Goal: Task Accomplishment & Management: Use online tool/utility

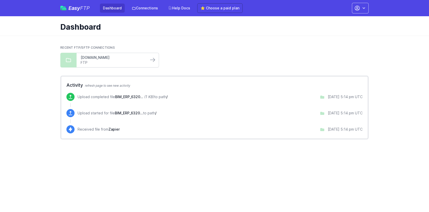
click at [142, 60] on link "[DOMAIN_NAME]" at bounding box center [113, 57] width 64 height 5
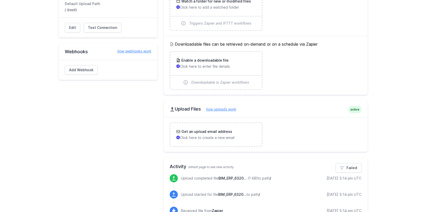
scroll to position [186, 0]
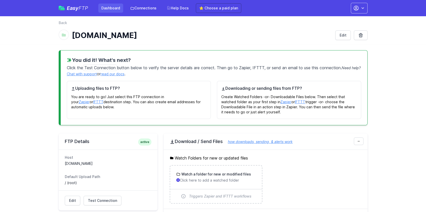
click at [114, 10] on link "Dashboard" at bounding box center [110, 8] width 25 height 9
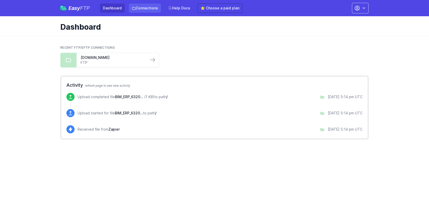
click at [149, 7] on link "Connections" at bounding box center [145, 8] width 32 height 9
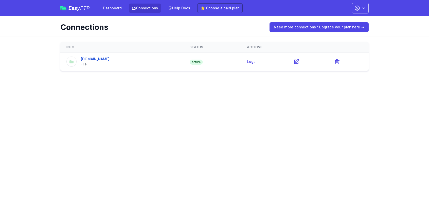
click at [138, 61] on div "330876.w76.wedos.net FTP" at bounding box center [122, 62] width 111 height 10
click at [300, 62] on icon at bounding box center [297, 62] width 6 height 6
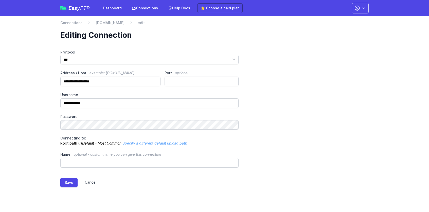
click at [90, 181] on link "Cancel" at bounding box center [87, 183] width 19 height 10
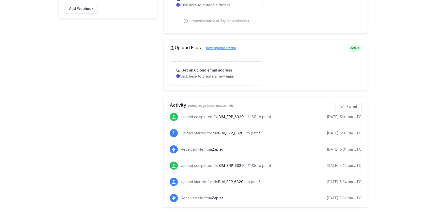
scroll to position [235, 0]
drag, startPoint x: 244, startPoint y: 116, endPoint x: 276, endPoint y: 117, distance: 32.3
click at [276, 117] on div "Upload completed file BIM_ERP_6320... (1 KB) to path / [DATE] 5:31 pm UTC" at bounding box center [271, 117] width 180 height 8
drag, startPoint x: 276, startPoint y: 117, endPoint x: 246, endPoint y: 132, distance: 33.8
click at [246, 132] on span "BIM_ERP_6320..." at bounding box center [232, 133] width 28 height 4
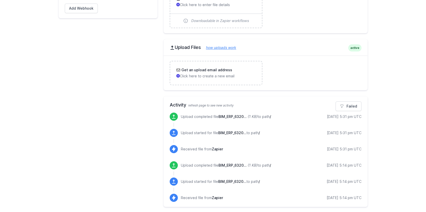
click at [219, 115] on span "BIM_ERP_6320..." at bounding box center [232, 116] width 28 height 4
click at [219, 123] on div "Upload completed file BIM_ERP_6320... (1 KB) to path / [DATE] 5:31 pm UTC" at bounding box center [266, 121] width 192 height 16
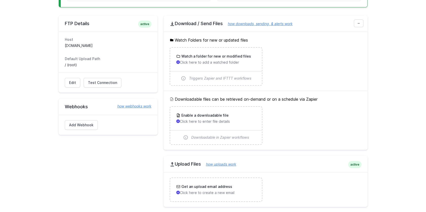
scroll to position [95, 0]
